Goal: Transaction & Acquisition: Download file/media

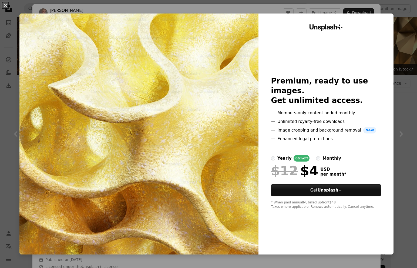
scroll to position [303, 0]
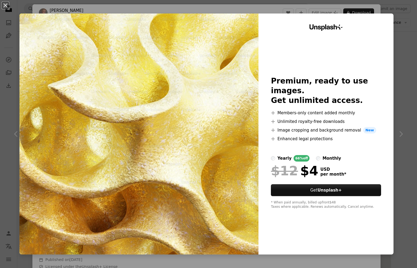
click at [391, 12] on div "An X shape Unsplash+ Premium, ready to use images. Get unlimited access. A plus…" at bounding box center [208, 134] width 417 height 268
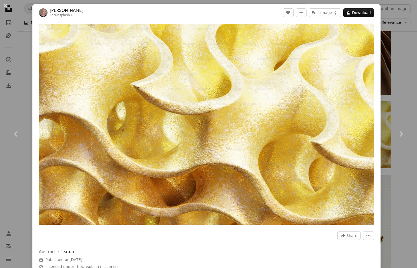
click at [392, 33] on div "An X shape Chevron left Chevron right [PERSON_NAME] For Unsplash+ A heart A plu…" at bounding box center [208, 134] width 417 height 268
